Goal: Purchase product/service

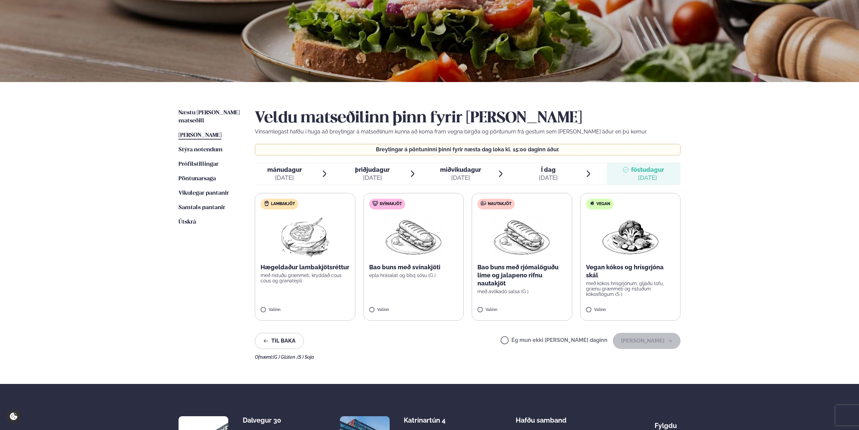
scroll to position [67, 0]
click at [511, 286] on p "Bao buns með rjómalöguðu lime og jalapeno rifnu nautakjöt" at bounding box center [521, 275] width 89 height 24
click at [407, 251] on img at bounding box center [413, 235] width 59 height 43
click at [313, 266] on p "Hægeldaður lambakjötsréttur" at bounding box center [304, 267] width 89 height 8
click at [437, 304] on div at bounding box center [433, 305] width 26 height 13
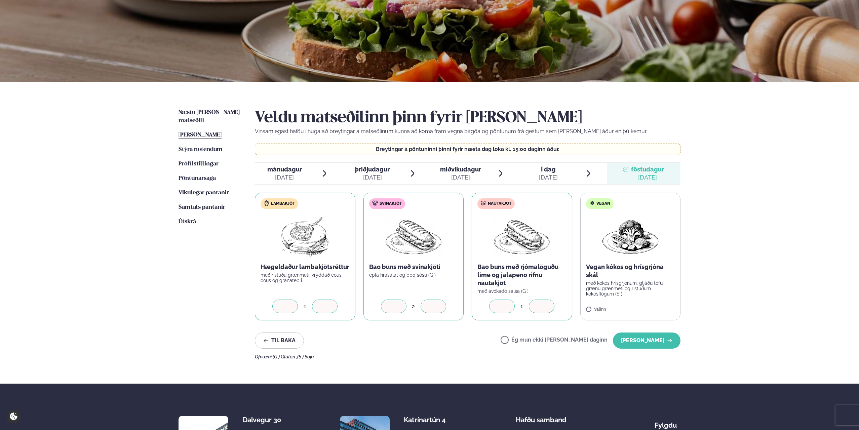
click at [437, 304] on div at bounding box center [433, 305] width 26 height 13
click at [541, 309] on icon at bounding box center [541, 306] width 7 height 7
click at [527, 295] on label "Nautakjöt Bao buns með rjómalöguðu lime og jalapeno rifnu nautakjöt með avókadó…" at bounding box center [521, 257] width 100 height 128
click at [291, 337] on button "Til baka" at bounding box center [279, 340] width 49 height 16
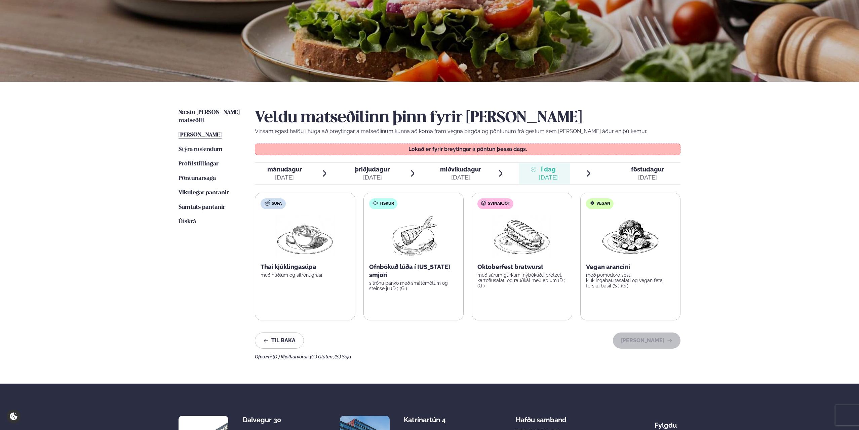
click at [636, 173] on div "[DATE]" at bounding box center [647, 177] width 33 height 8
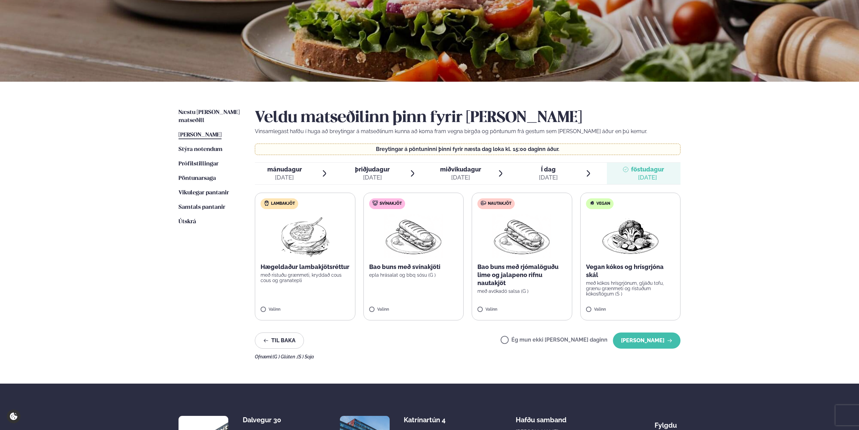
click at [319, 275] on p "með ristuðu grænmeti, kryddað cous cous og granatepli" at bounding box center [304, 277] width 89 height 11
click at [419, 290] on label "Svínakjöt Bao buns með svínakjöti epla hrásalat og bbq sósu (G ) Valinn" at bounding box center [413, 257] width 100 height 128
click at [440, 306] on div at bounding box center [433, 305] width 26 height 13
click at [510, 268] on p "Bao buns með rjómalöguðu lime og jalapeno rifnu nautakjöt" at bounding box center [521, 275] width 89 height 24
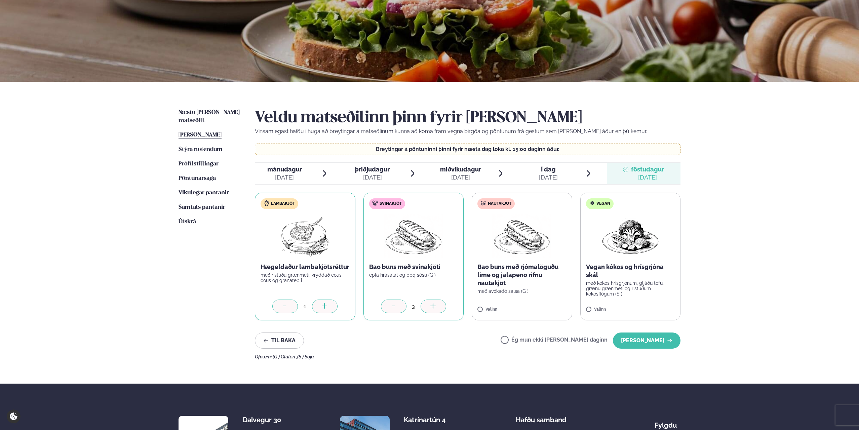
click at [530, 265] on p "Bao buns með rjómalöguðu lime og jalapeno rifnu nautakjöt" at bounding box center [521, 275] width 89 height 24
click at [538, 305] on icon at bounding box center [541, 306] width 7 height 7
click at [635, 344] on button "[PERSON_NAME]" at bounding box center [647, 340] width 68 height 16
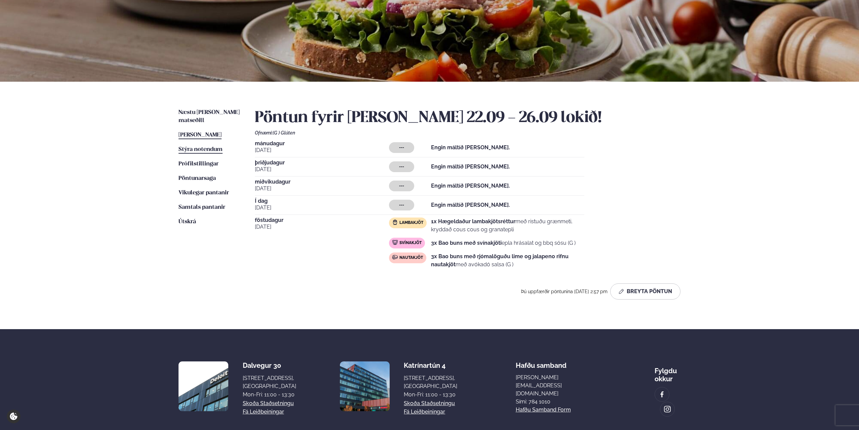
click at [190, 147] on span "Stýra notendum" at bounding box center [200, 150] width 44 height 6
